Goal: Understand site structure

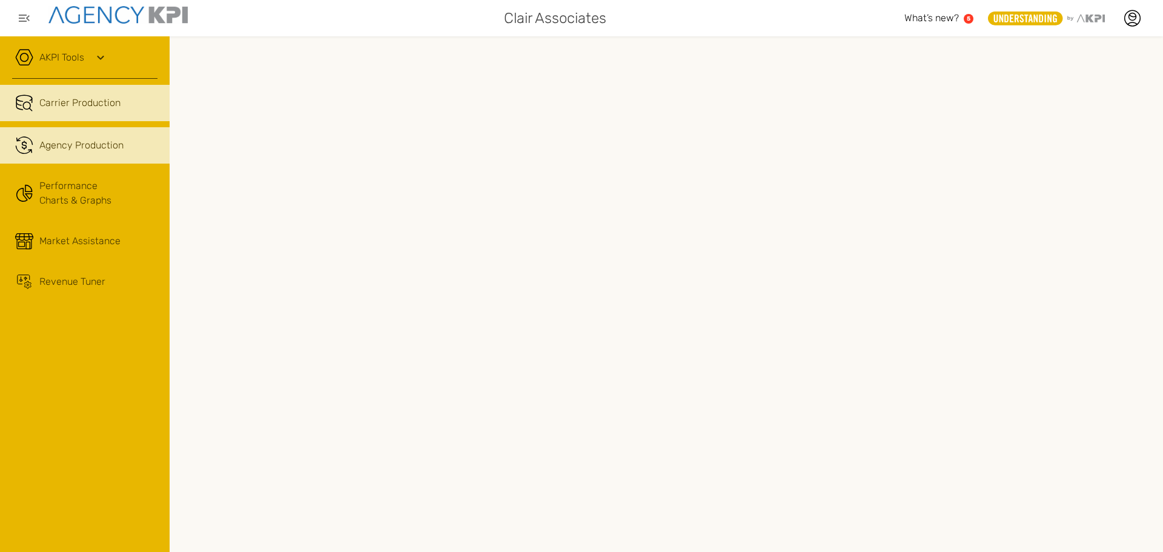
click at [81, 142] on div "Agency Production" at bounding box center [81, 145] width 84 height 15
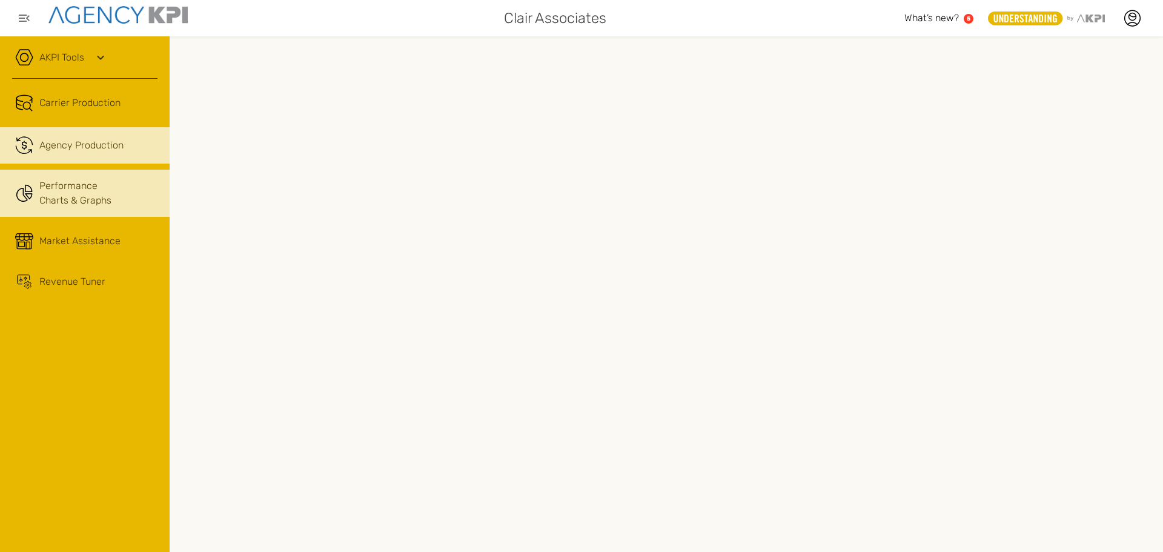
click at [84, 203] on link "Performance Charts & Graphs" at bounding box center [85, 193] width 170 height 47
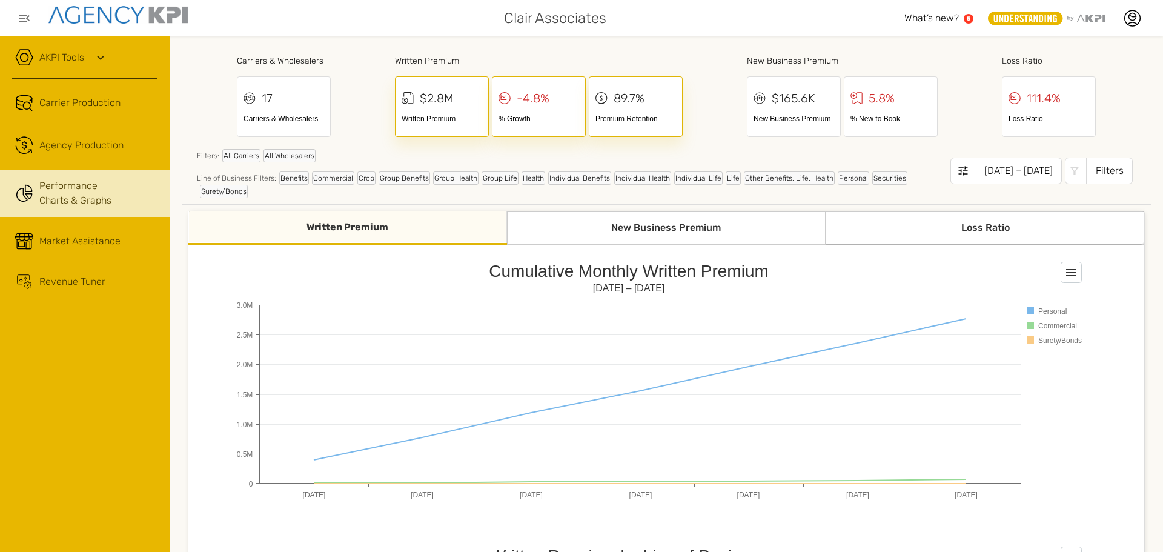
click at [661, 233] on div "New Business Premium" at bounding box center [666, 227] width 319 height 33
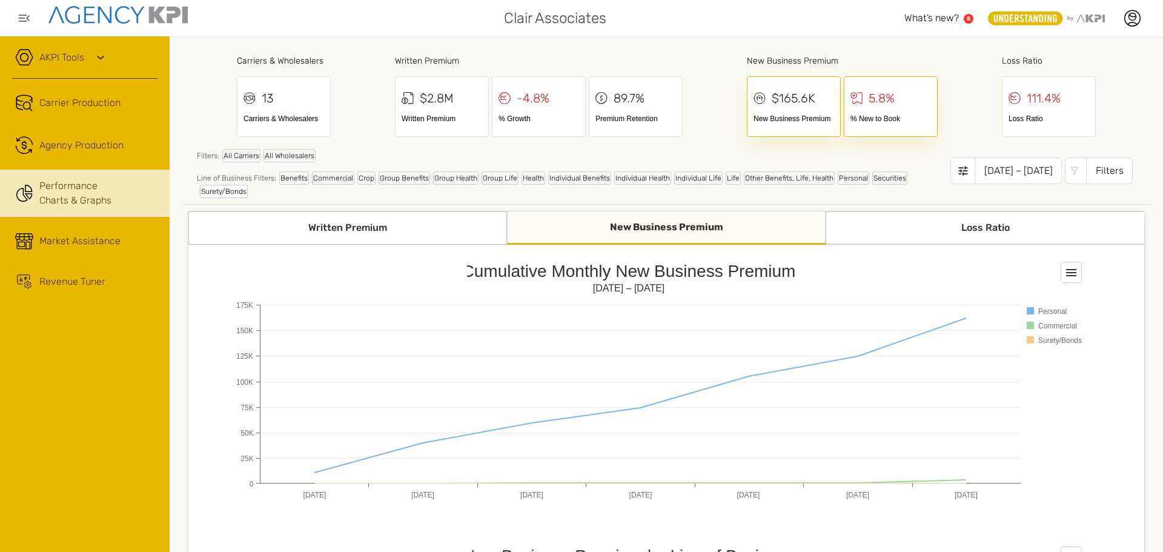
click at [976, 233] on div "Loss Ratio" at bounding box center [984, 227] width 319 height 33
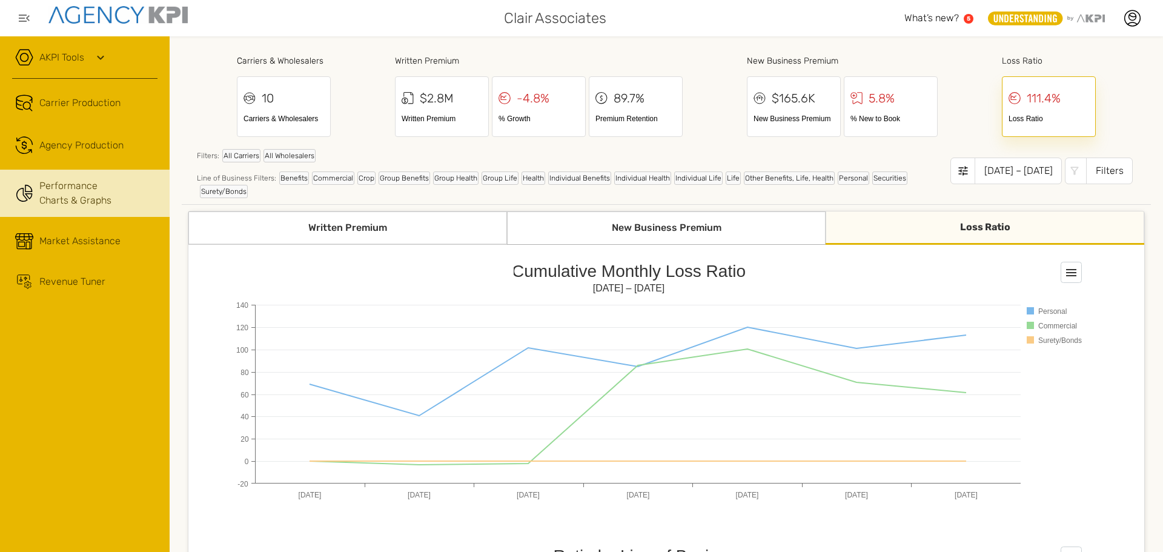
click at [393, 223] on div "Written Premium" at bounding box center [347, 227] width 319 height 33
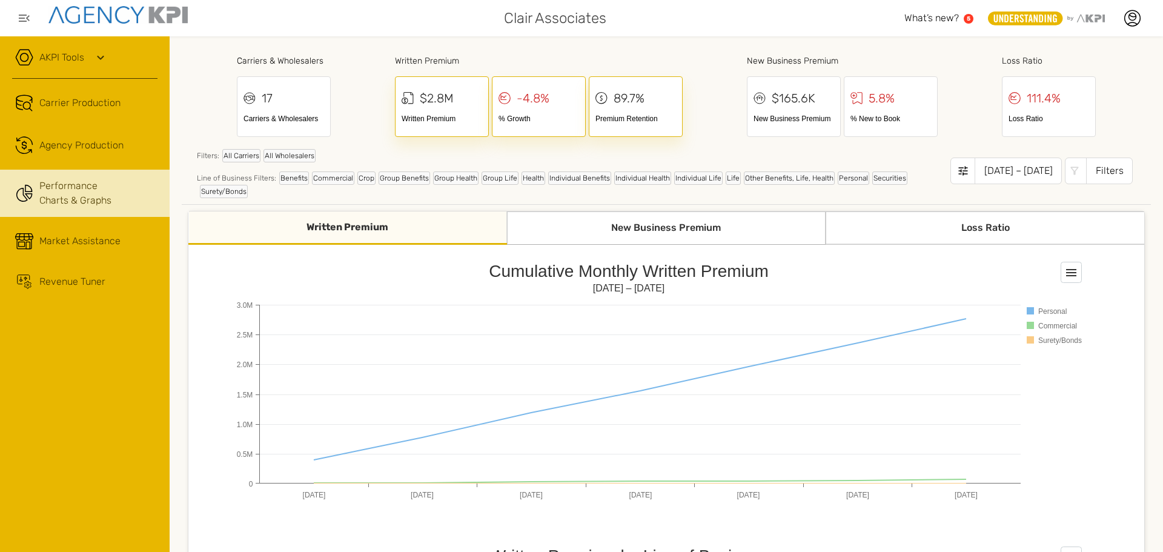
click at [959, 226] on div "Loss Ratio" at bounding box center [984, 227] width 319 height 33
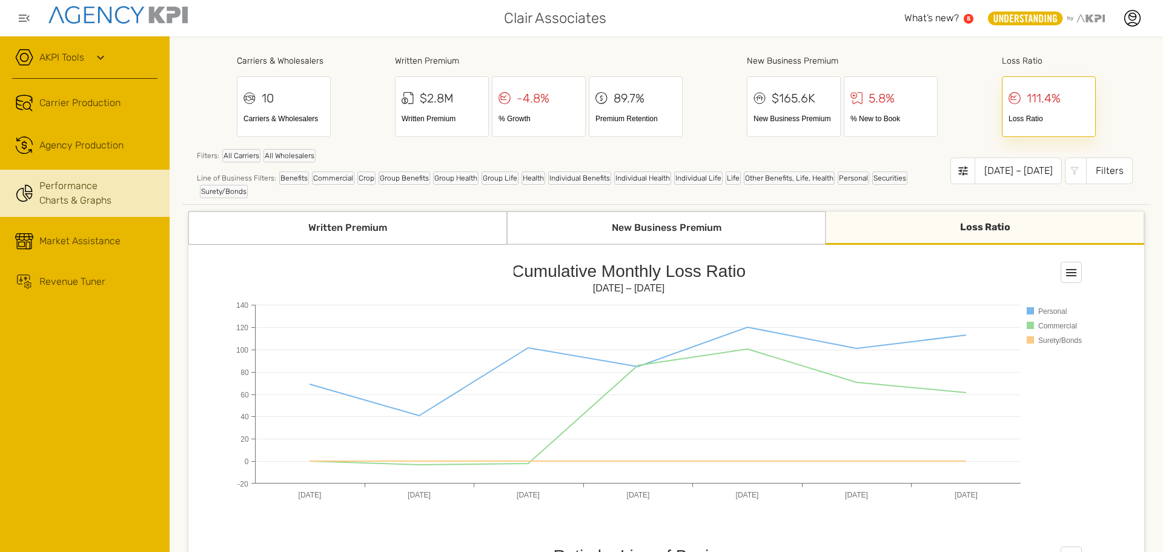
click at [715, 225] on div "New Business Premium" at bounding box center [666, 227] width 319 height 33
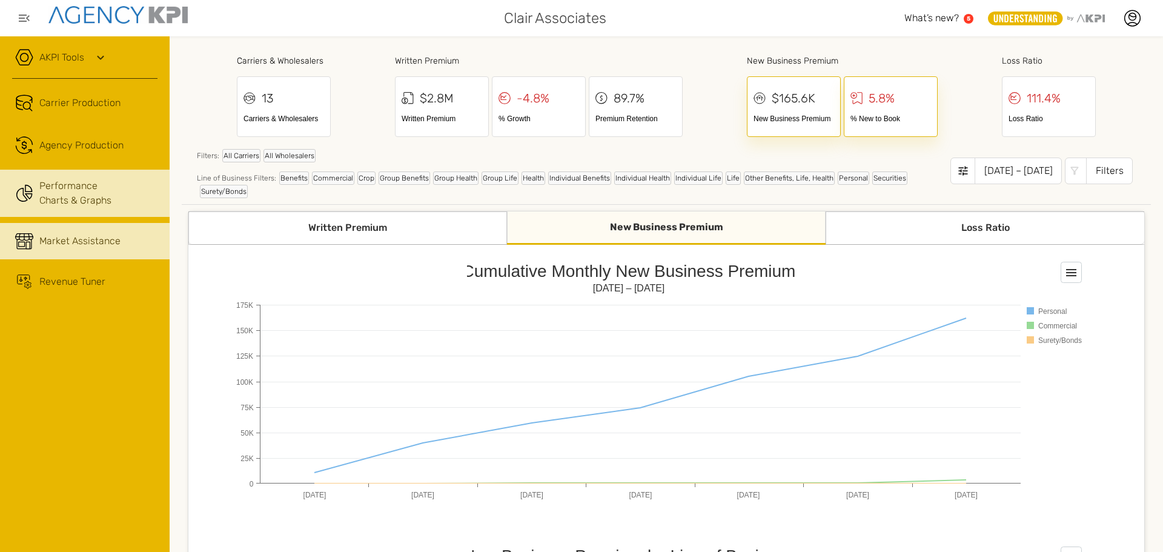
click at [71, 234] on div "Market Assistance" at bounding box center [79, 241] width 81 height 15
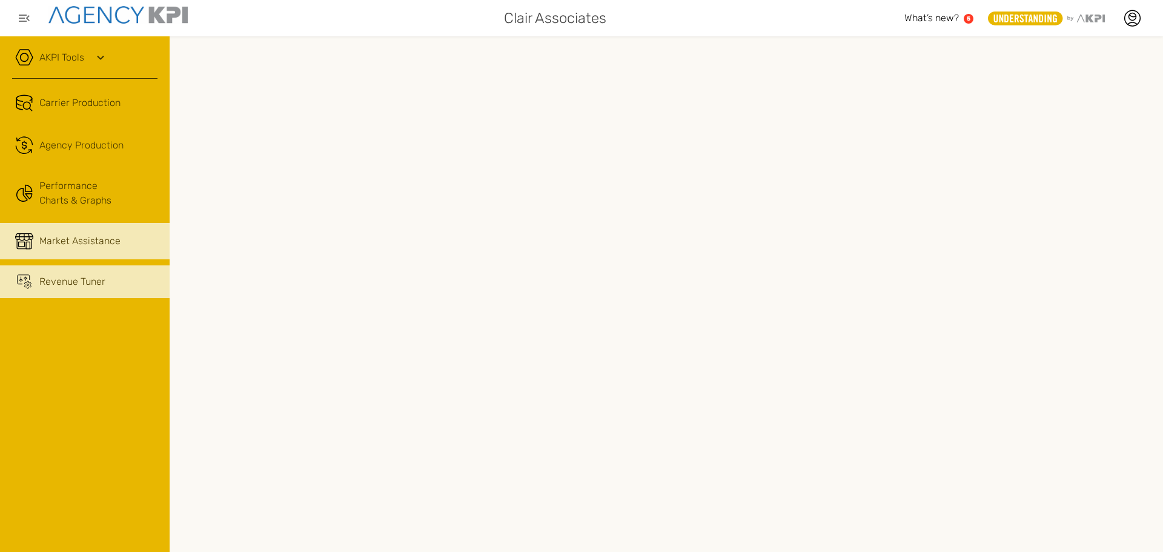
click at [81, 280] on div "Revenue Tuner" at bounding box center [72, 281] width 66 height 15
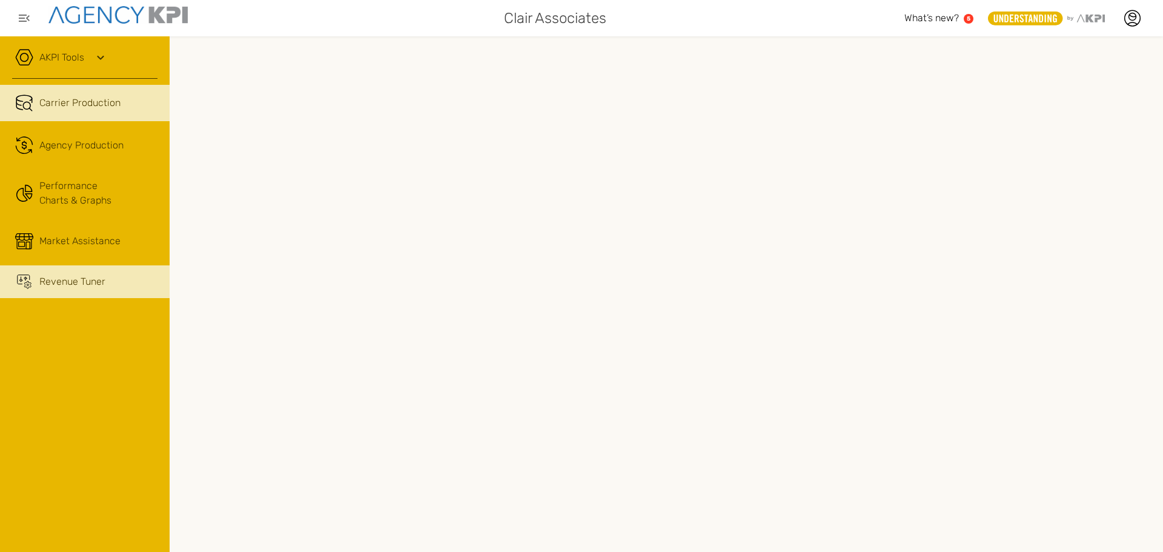
click at [81, 104] on span "Carrier Production" at bounding box center [79, 103] width 81 height 15
